Goal: Book appointment/travel/reservation

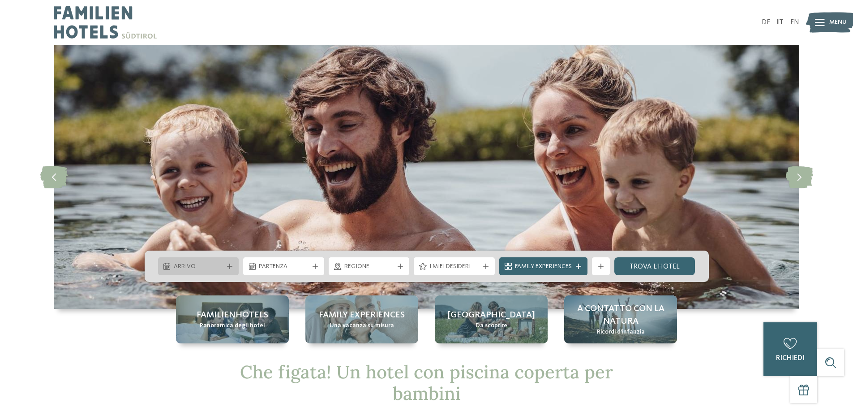
click at [182, 271] on span "Arrivo" at bounding box center [199, 266] width 50 height 9
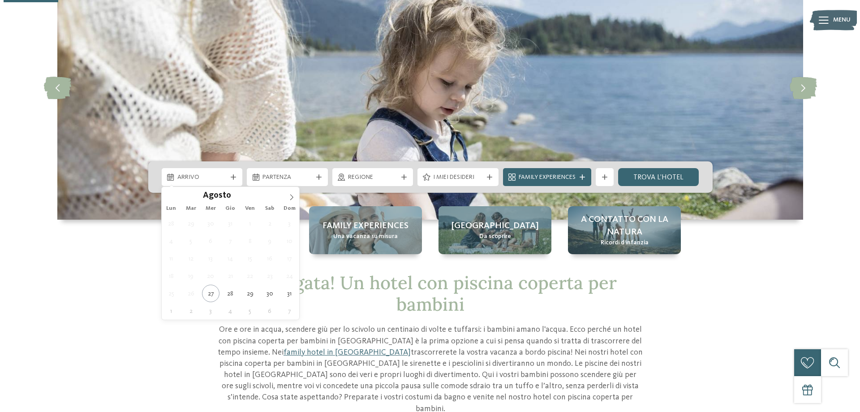
scroll to position [90, 0]
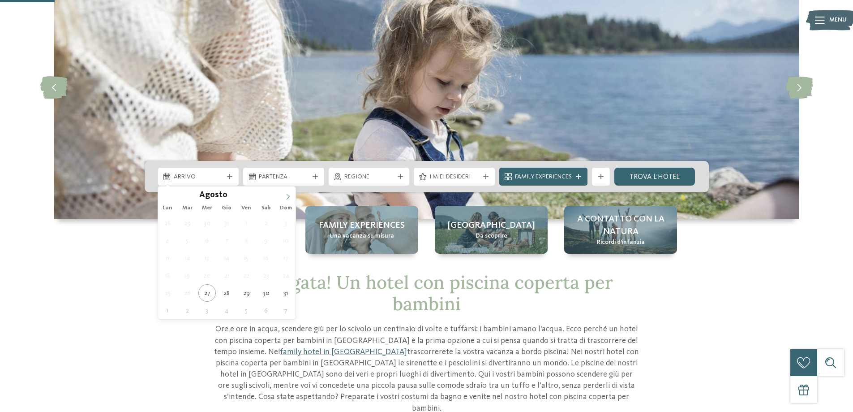
click at [289, 198] on icon at bounding box center [288, 197] width 3 height 6
type div "12.09.2025"
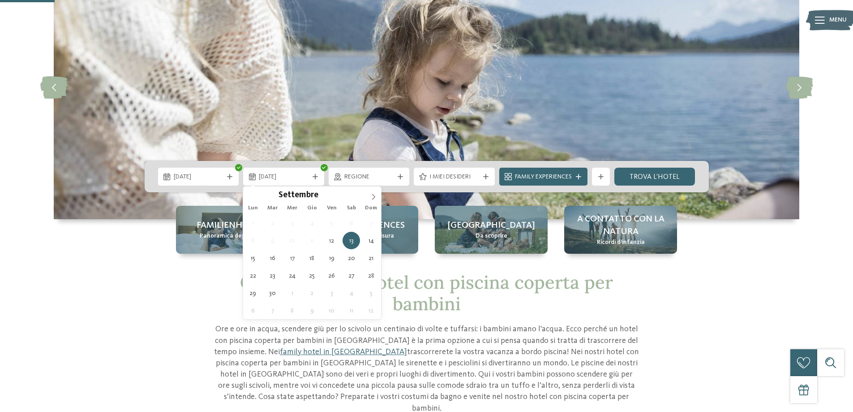
type div "14.09.2025"
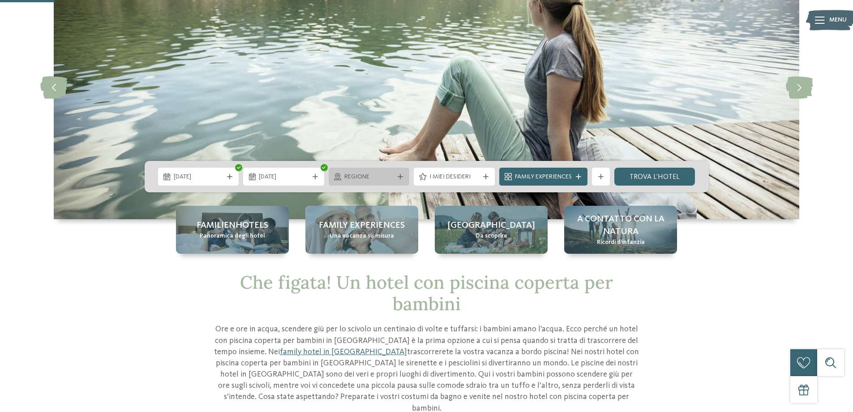
click at [358, 177] on span "Regione" at bounding box center [370, 176] width 50 height 9
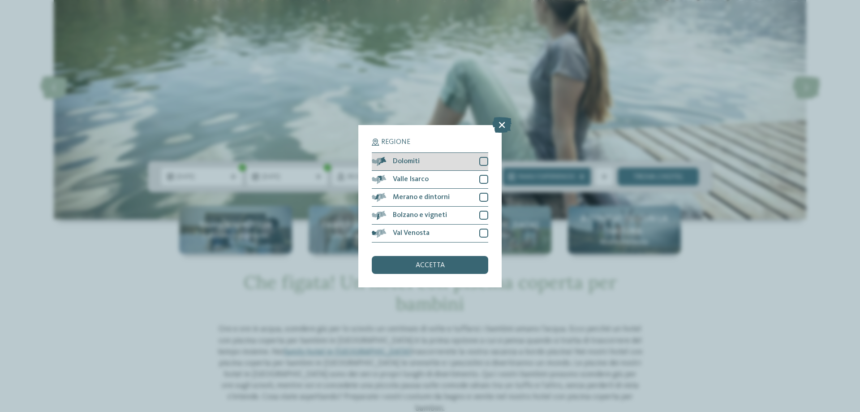
click at [482, 161] on div at bounding box center [483, 161] width 9 height 9
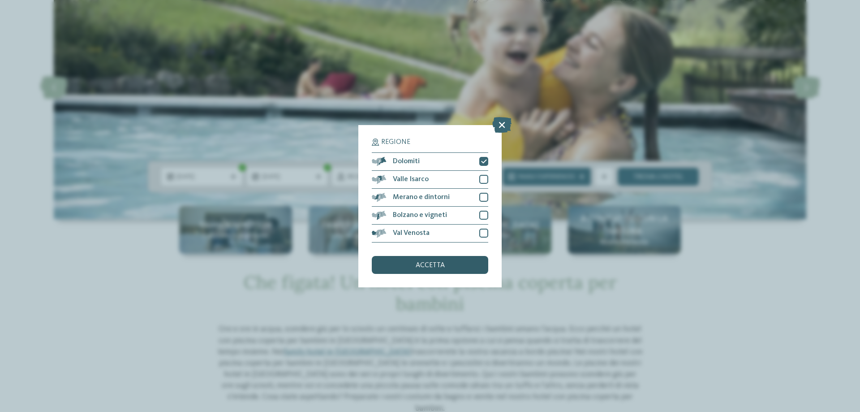
click at [438, 267] on span "accetta" at bounding box center [430, 265] width 29 height 7
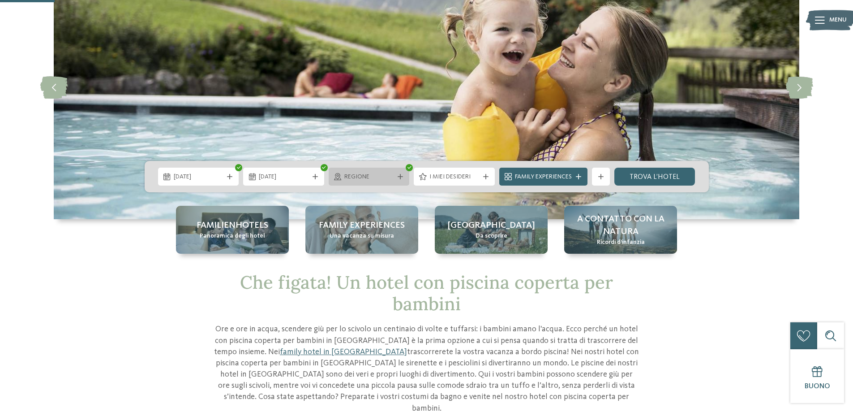
click at [386, 179] on span "Regione" at bounding box center [370, 176] width 50 height 9
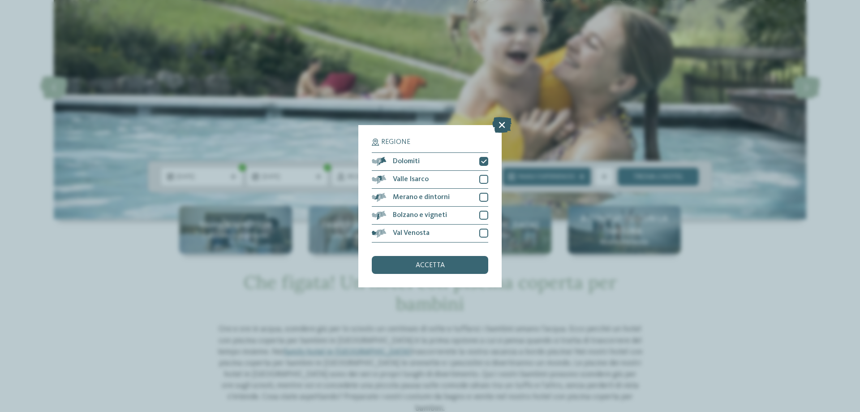
click at [505, 124] on icon at bounding box center [501, 124] width 19 height 16
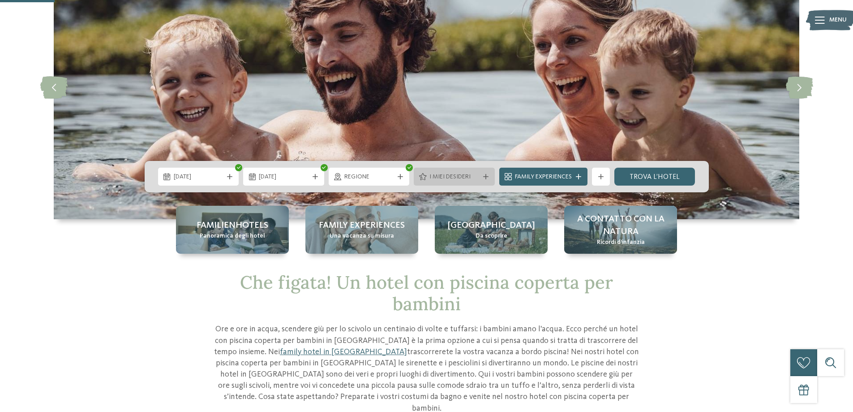
click at [470, 180] on span "I miei desideri" at bounding box center [455, 176] width 50 height 9
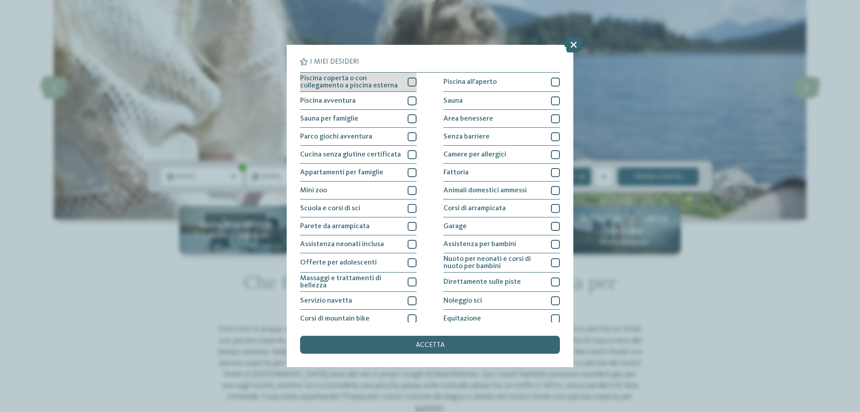
click at [411, 86] on div "Piscina coperta o con collegamento a piscina esterna" at bounding box center [358, 82] width 116 height 19
click at [412, 99] on div at bounding box center [412, 100] width 9 height 9
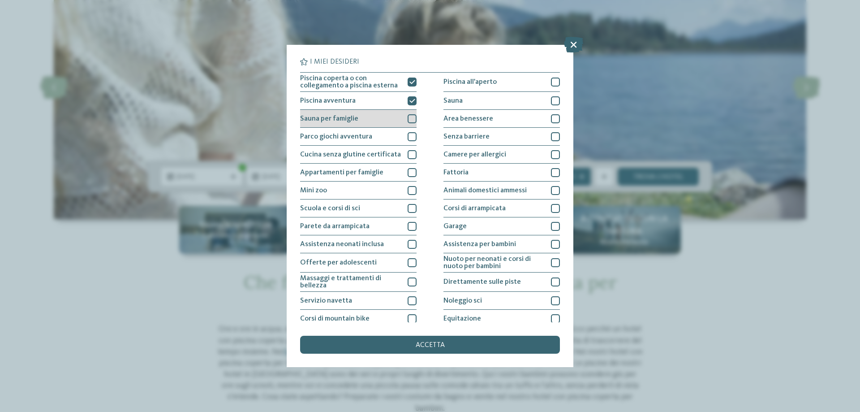
click at [411, 120] on div at bounding box center [412, 118] width 9 height 9
click at [408, 137] on div at bounding box center [412, 136] width 9 height 9
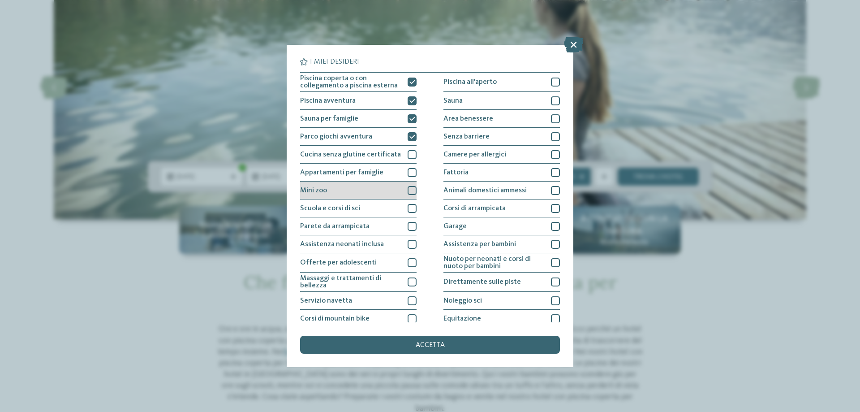
click at [411, 190] on div at bounding box center [412, 190] width 9 height 9
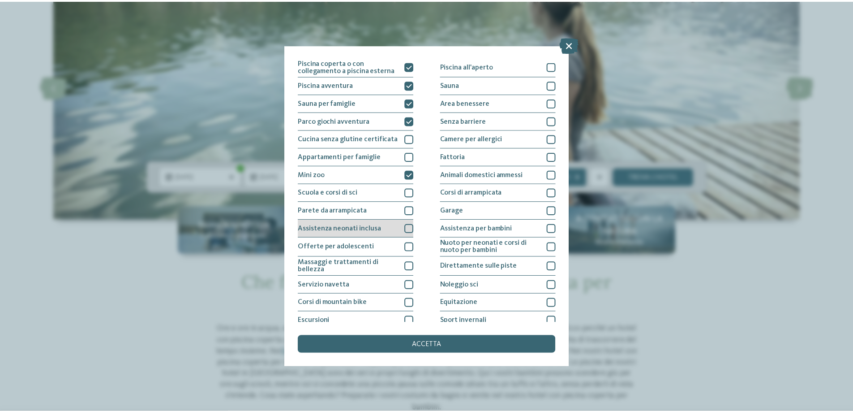
scroll to position [0, 0]
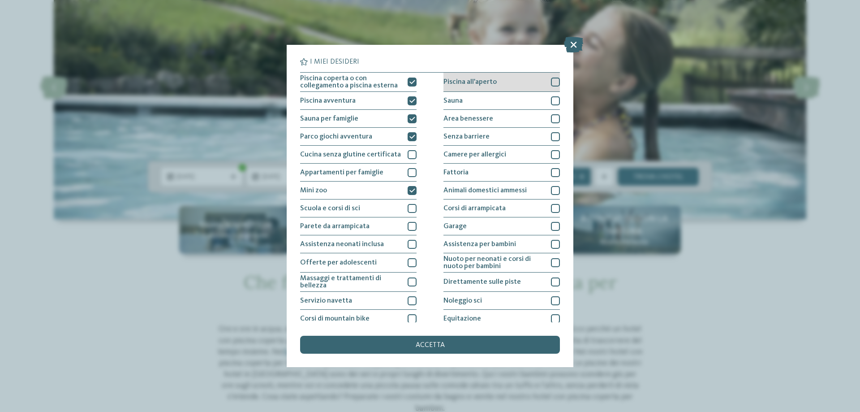
click at [551, 81] on div at bounding box center [555, 82] width 9 height 9
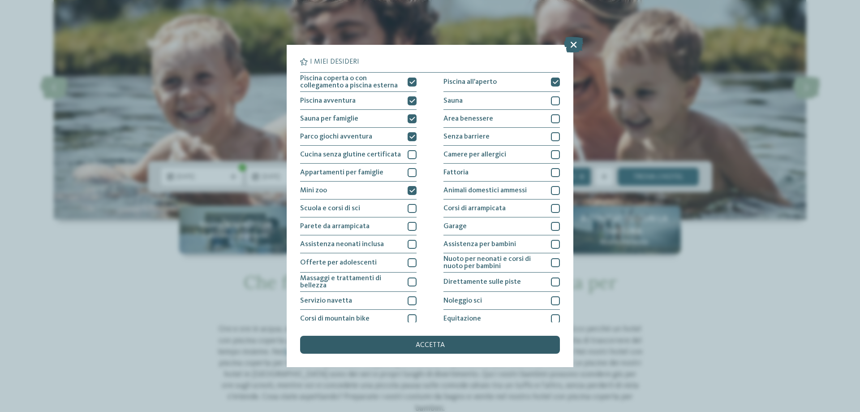
click at [423, 340] on div "accetta" at bounding box center [430, 345] width 260 height 18
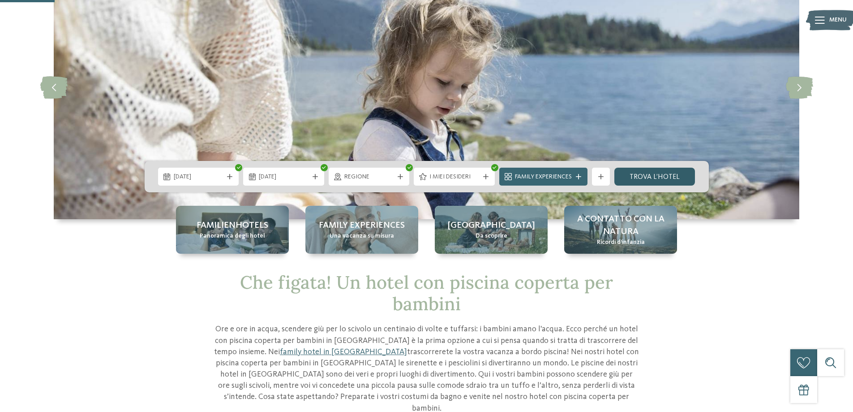
click at [652, 177] on link "trova l’hotel" at bounding box center [655, 177] width 81 height 18
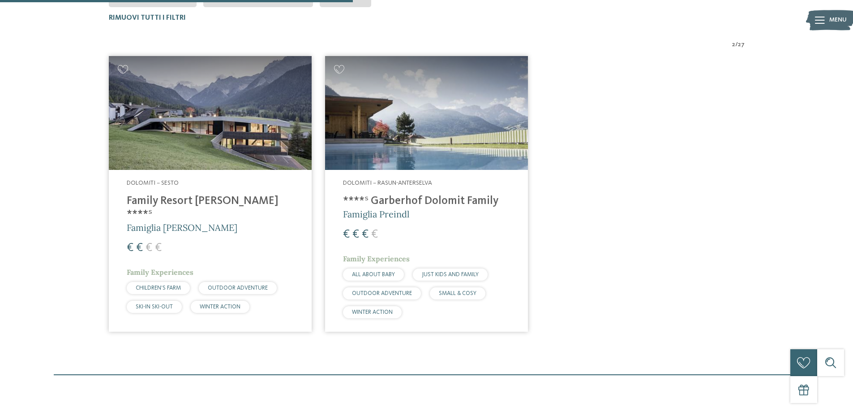
click at [190, 206] on h4 "Family Resort [PERSON_NAME] ****ˢ" at bounding box center [210, 207] width 167 height 27
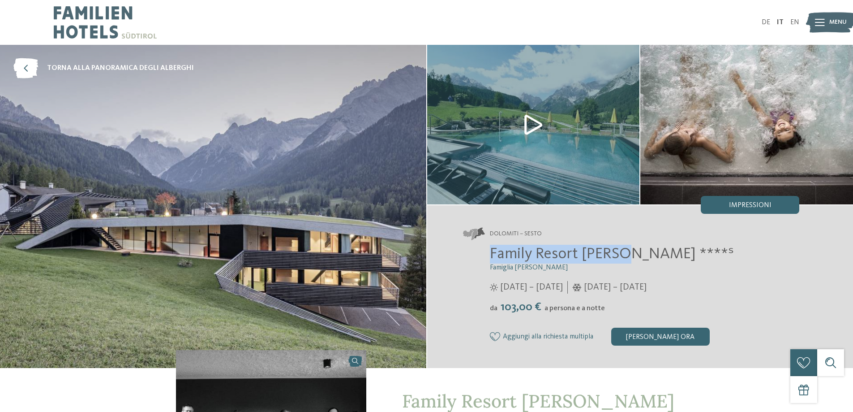
drag, startPoint x: 491, startPoint y: 250, endPoint x: 622, endPoint y: 249, distance: 130.8
click at [622, 249] on span "Family Resort [PERSON_NAME] ****ˢ" at bounding box center [612, 254] width 244 height 16
copy span "Family Resort [PERSON_NAME]"
